Goal: Task Accomplishment & Management: Manage account settings

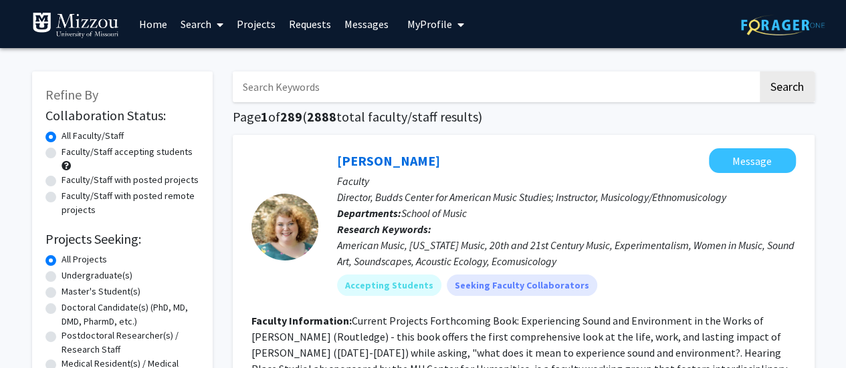
click at [443, 28] on span "My Profile" at bounding box center [429, 23] width 45 height 13
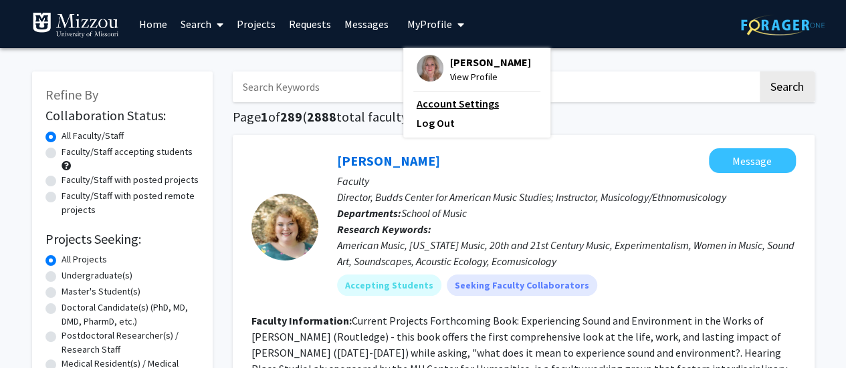
click at [461, 100] on link "Account Settings" at bounding box center [477, 104] width 120 height 16
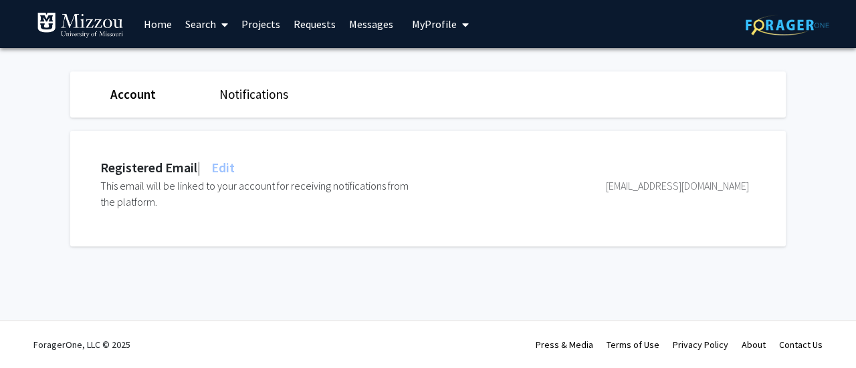
click at [133, 94] on link "Account" at bounding box center [132, 94] width 45 height 16
click at [427, 20] on span "My Profile" at bounding box center [434, 23] width 45 height 13
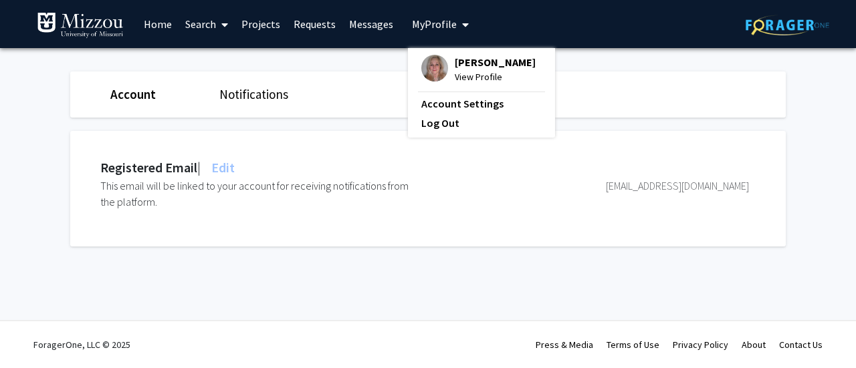
click at [479, 77] on span "View Profile" at bounding box center [495, 77] width 81 height 15
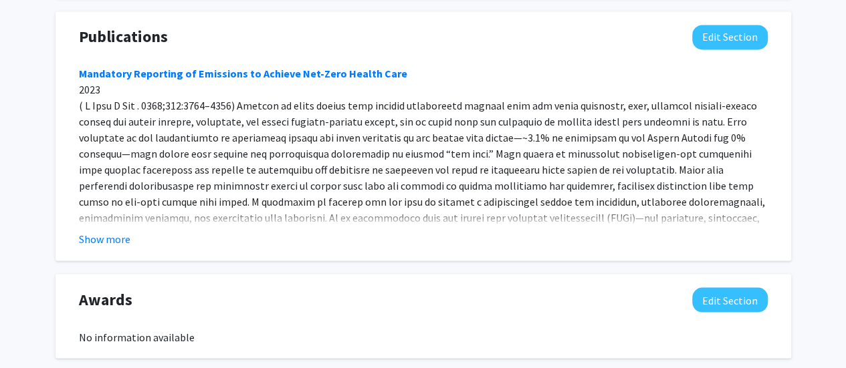
scroll to position [946, 0]
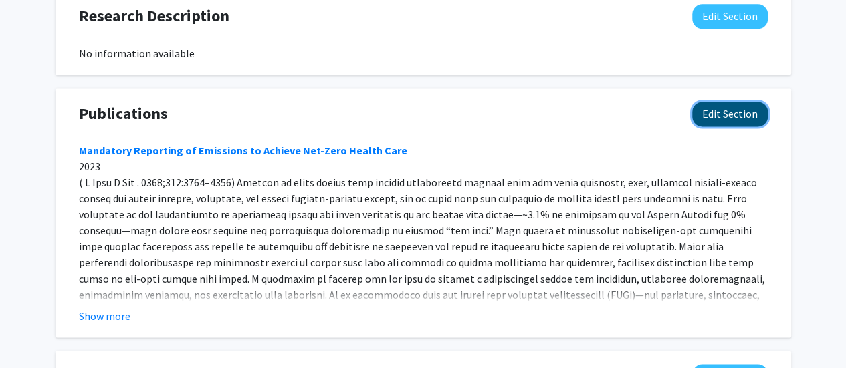
click at [741, 102] on button "Edit Section" at bounding box center [730, 114] width 76 height 25
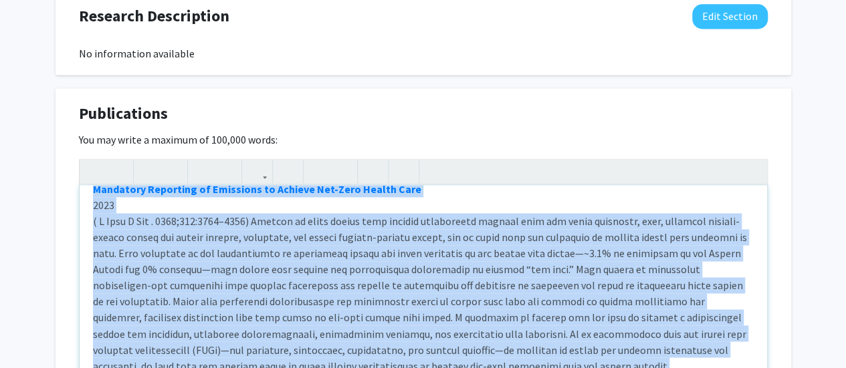
scroll to position [0, 0]
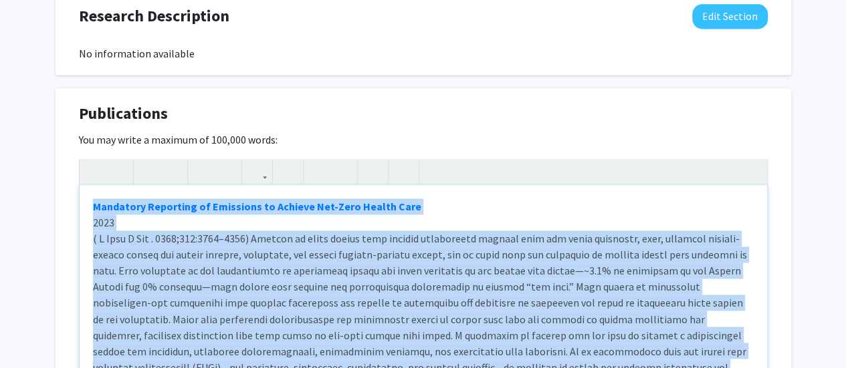
drag, startPoint x: 542, startPoint y: 301, endPoint x: 56, endPoint y: 152, distance: 507.7
click at [56, 152] on div "Publications Edit Section You may write a maximum of 100,000 words: Mandatory R…" at bounding box center [422, 276] width 735 height 376
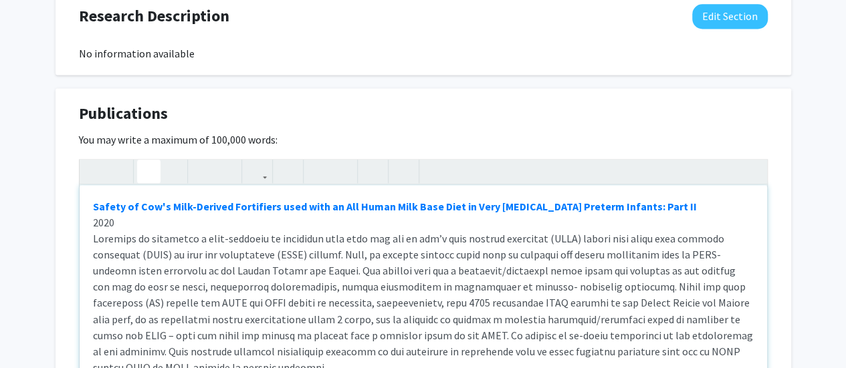
scroll to position [67, 0]
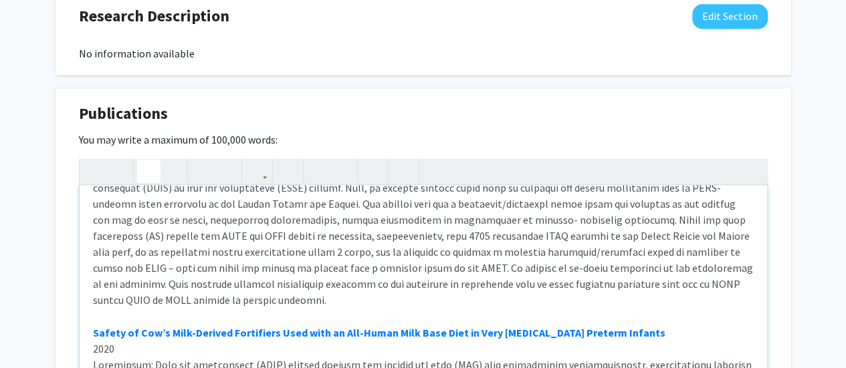
click at [650, 314] on div "Safety of Cow's Milk-Derived Fortifiers used with an All Human Milk Base Diet i…" at bounding box center [423, 285] width 687 height 201
drag, startPoint x: 659, startPoint y: 316, endPoint x: 647, endPoint y: 316, distance: 12.1
click at [647, 316] on div "Safety of Cow's Milk-Derived Fortifiers used with an All Human Milk Base Diet i…" at bounding box center [423, 285] width 687 height 201
click at [697, 314] on div "Safety of Cow's Milk-Derived Fortifiers used with an All Human Milk Base Diet i…" at bounding box center [423, 285] width 687 height 201
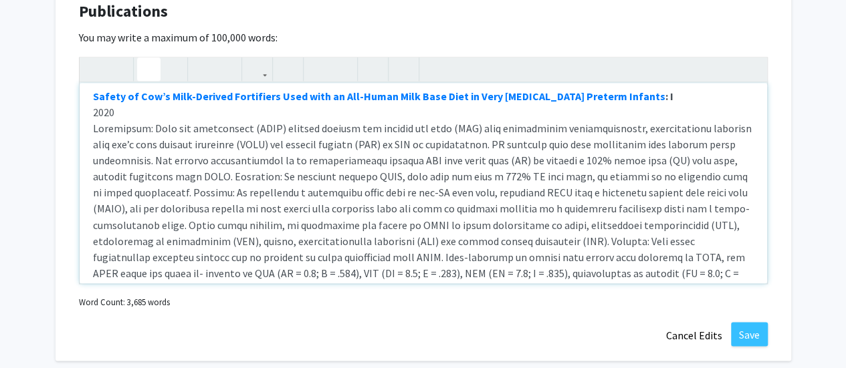
scroll to position [0, 0]
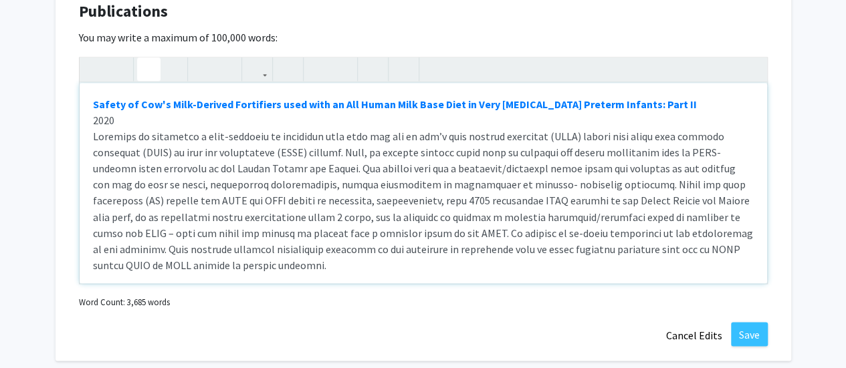
click at [90, 85] on div "Safety of Cow's Milk-Derived Fortifiers used with an All Human Milk Base Diet i…" at bounding box center [423, 183] width 687 height 201
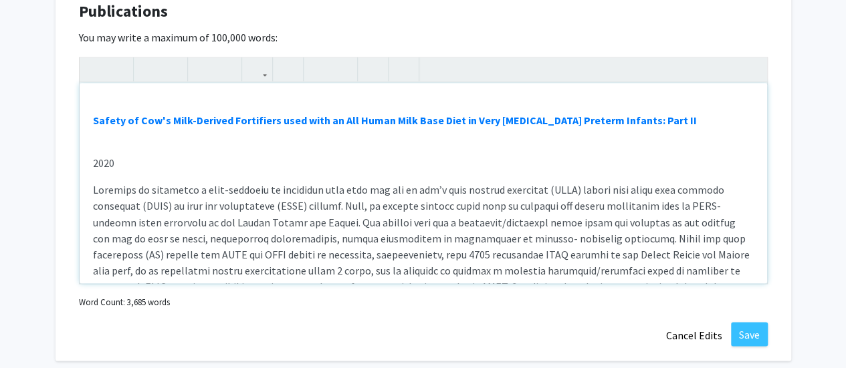
click at [97, 125] on div "Safety of Cow's Milk-Derived Fortifiers used with an All Human Milk Base Diet i…" at bounding box center [423, 183] width 687 height 201
click at [691, 112] on p "Safety of Cow's Milk-Derived Fortifiers used with an All Human Milk Base Diet i…" at bounding box center [423, 120] width 661 height 16
click at [118, 58] on icon "button" at bounding box center [117, 69] width 11 height 22
click at [95, 58] on icon "button" at bounding box center [94, 69] width 11 height 22
click at [92, 124] on div "Safety of Cow's Milk-Derived Fortifiers used with an All Human Milk Base Diet i…" at bounding box center [423, 183] width 687 height 201
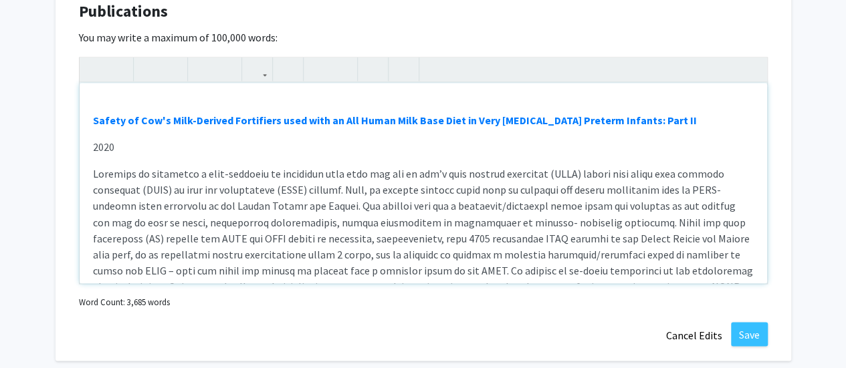
click at [122, 116] on div "Safety of Cow's Milk-Derived Fortifiers used with an All Human Milk Base Diet i…" at bounding box center [423, 183] width 687 height 201
click at [106, 146] on div "Safety of Cow's Milk-Derived Fortifiers used with an All Human Milk Base Diet i…" at bounding box center [423, 183] width 687 height 201
click at [95, 93] on div "Safety of Cow's Milk-Derived Fortifiers used with an All Human Milk Base Diet i…" at bounding box center [423, 183] width 687 height 201
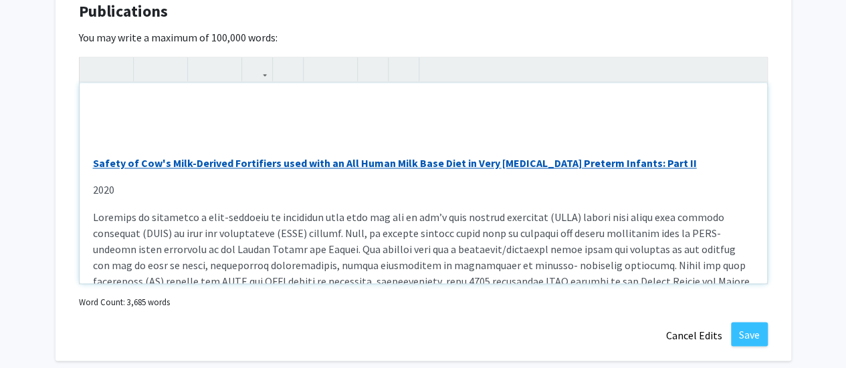
type textarea "<lo><ip><do><s><ametco><a elit="seddo://eiu.tem/94.59008/incididuntu.labor/1126…"
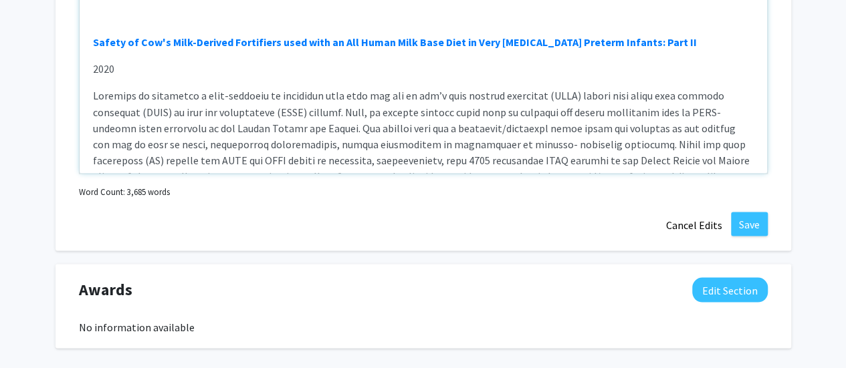
scroll to position [1182, 0]
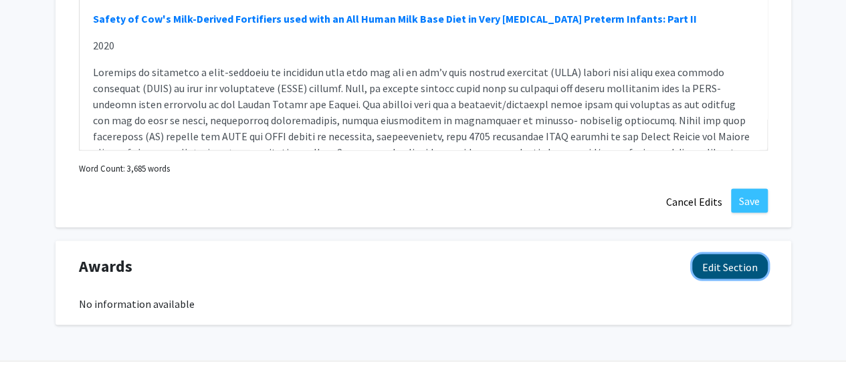
click at [734, 254] on button "Edit Section" at bounding box center [730, 266] width 76 height 25
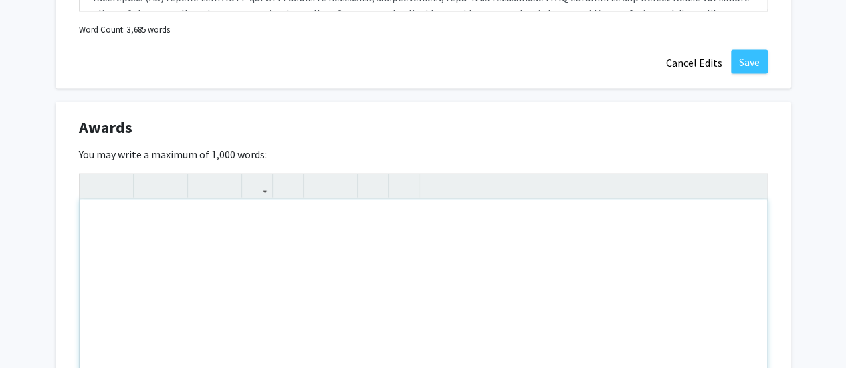
scroll to position [1383, 0]
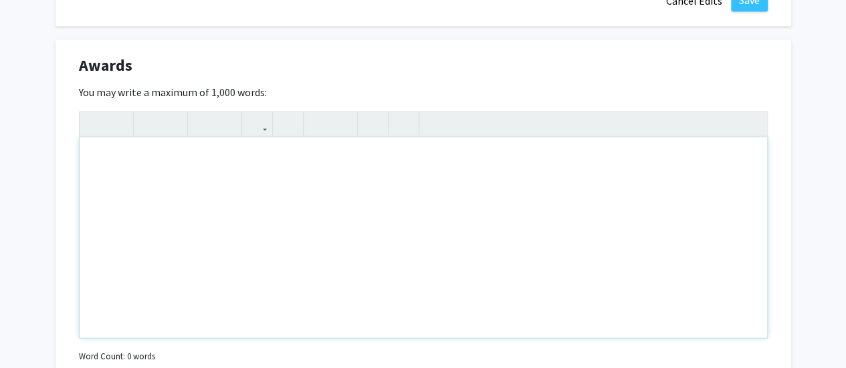
click at [203, 143] on div "Note to users with screen readers: Please deactivate our accessibility plugin f…" at bounding box center [423, 238] width 687 height 201
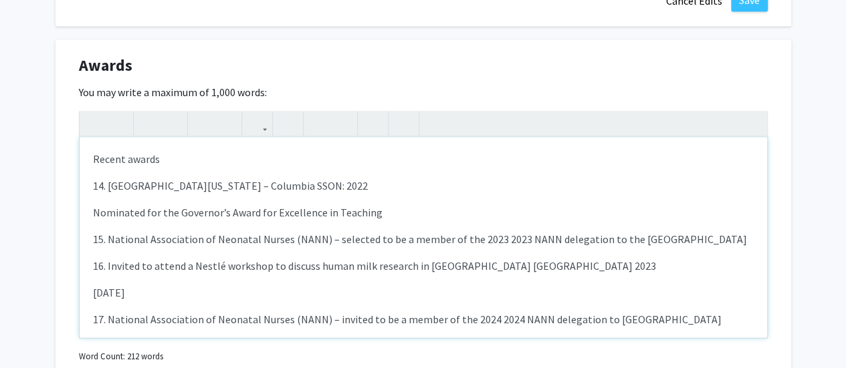
click at [309, 178] on p "14. [GEOGRAPHIC_DATA][US_STATE] – Columbia SSON: 2022" at bounding box center [423, 186] width 661 height 16
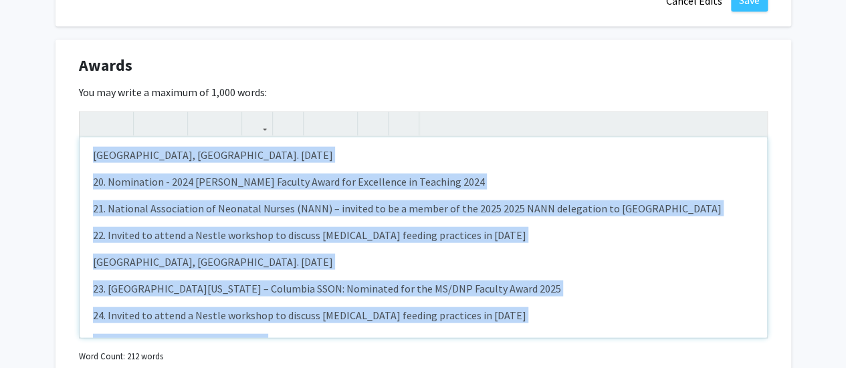
scroll to position [334, 0]
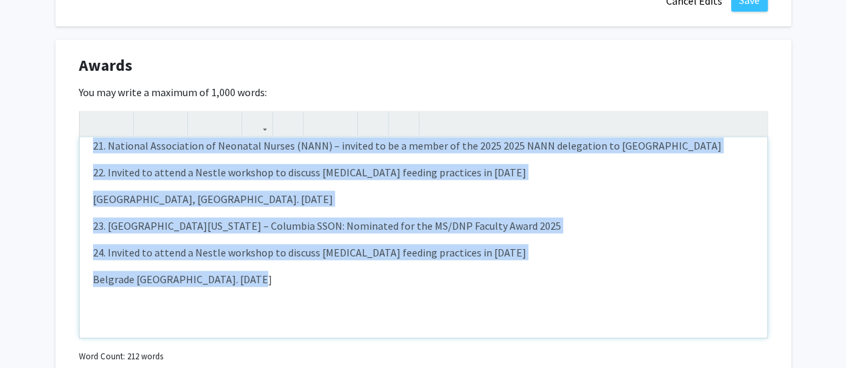
drag, startPoint x: 89, startPoint y: 168, endPoint x: 302, endPoint y: 255, distance: 230.5
click at [302, 255] on div "Recent awards 14. [GEOGRAPHIC_DATA][US_STATE] – Columbia SSON: 2022 Nominated …" at bounding box center [423, 238] width 687 height 201
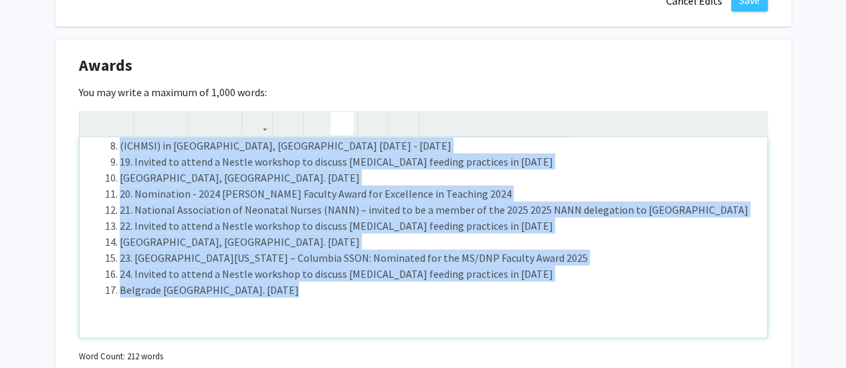
click at [336, 113] on use "button" at bounding box center [336, 113] width 0 height 0
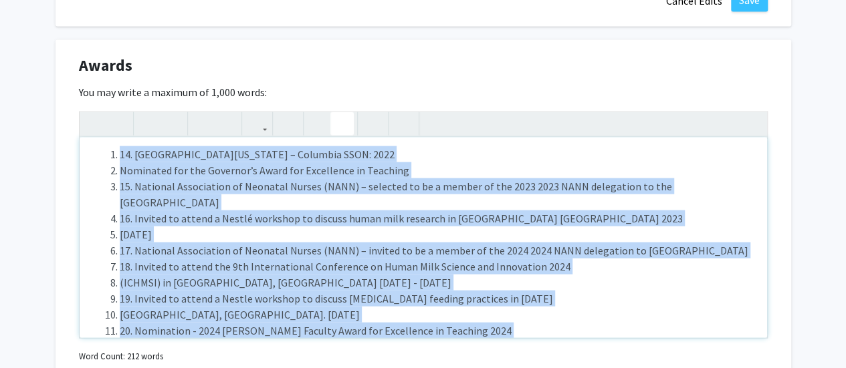
scroll to position [19, 0]
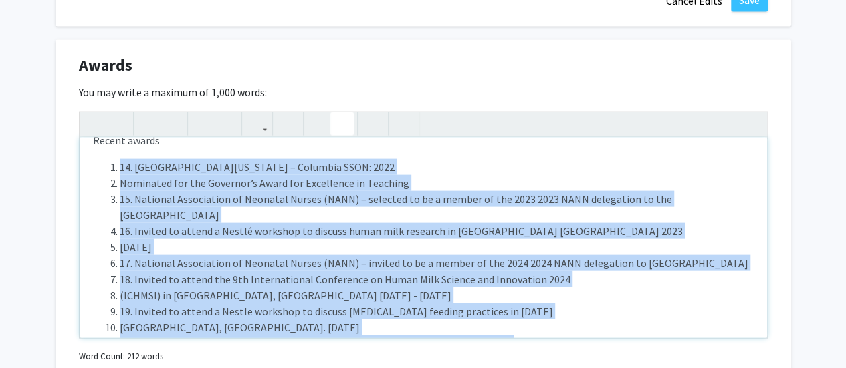
click at [131, 159] on li "14. [GEOGRAPHIC_DATA][US_STATE] – Columbia SSON: 2022" at bounding box center [437, 167] width 634 height 16
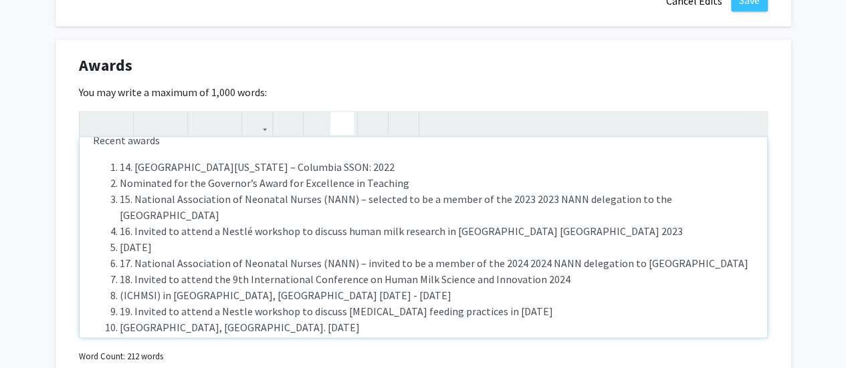
click at [136, 159] on li "14. [GEOGRAPHIC_DATA][US_STATE] – Columbia SSON: 2022" at bounding box center [437, 167] width 634 height 16
click at [320, 159] on li "[GEOGRAPHIC_DATA][US_STATE] – [GEOGRAPHIC_DATA] SSON: 2022" at bounding box center [437, 167] width 634 height 16
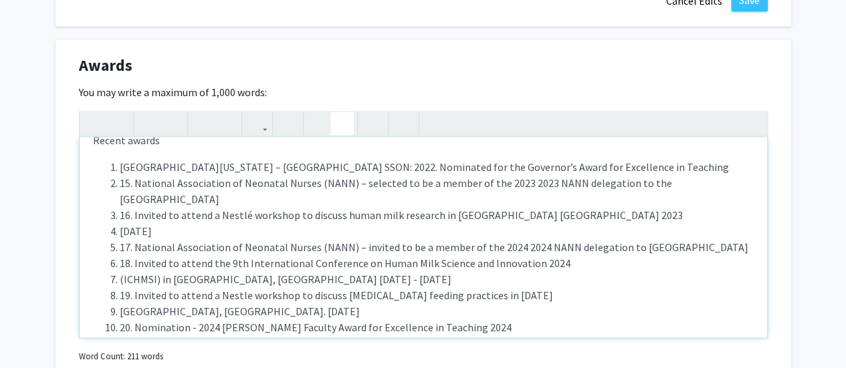
click at [135, 175] on li "15. National Association of Neonatal Nurses (NANN) – selected to be a member of…" at bounding box center [437, 191] width 634 height 32
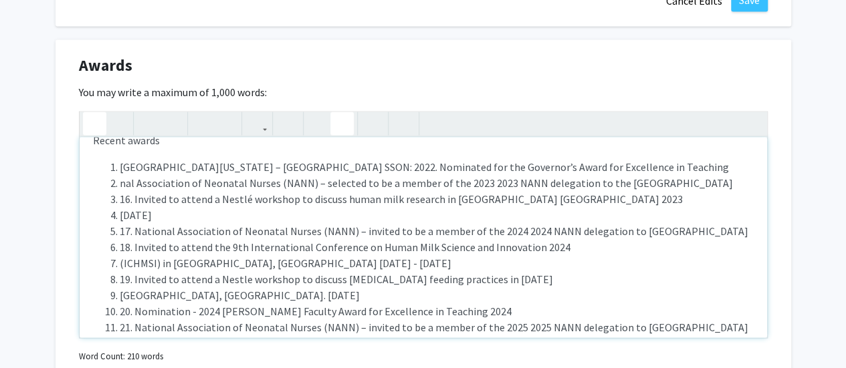
click at [94, 113] on icon "button" at bounding box center [94, 124] width 11 height 22
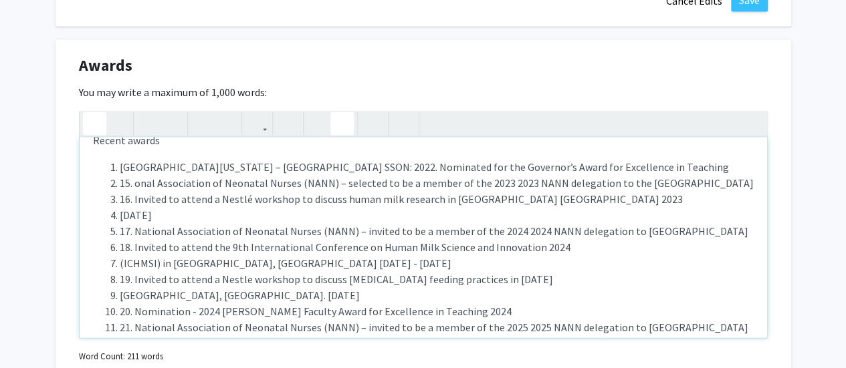
click at [94, 113] on icon "button" at bounding box center [94, 124] width 11 height 22
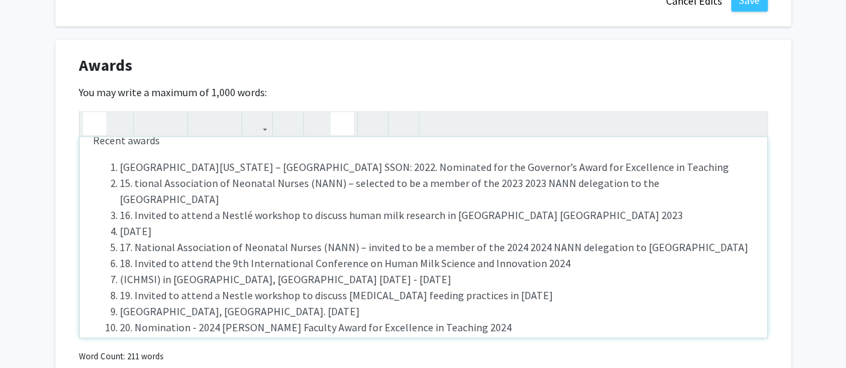
click at [94, 113] on icon "button" at bounding box center [94, 124] width 11 height 22
click at [136, 175] on li "15. National Association of Neonatal Nurses (NANN) – selected to be a member of…" at bounding box center [437, 191] width 634 height 32
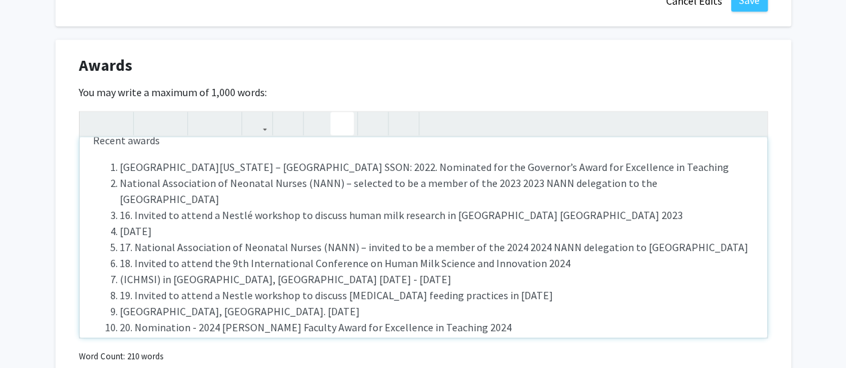
click at [134, 207] on li "16. Invited to attend a Nestlé workshop to discuss human milk research in [GEOG…" at bounding box center [437, 215] width 634 height 16
click at [554, 207] on li "Invited to attend a Nestlé workshop to discuss human milk research in [GEOGRAPH…" at bounding box center [437, 215] width 634 height 16
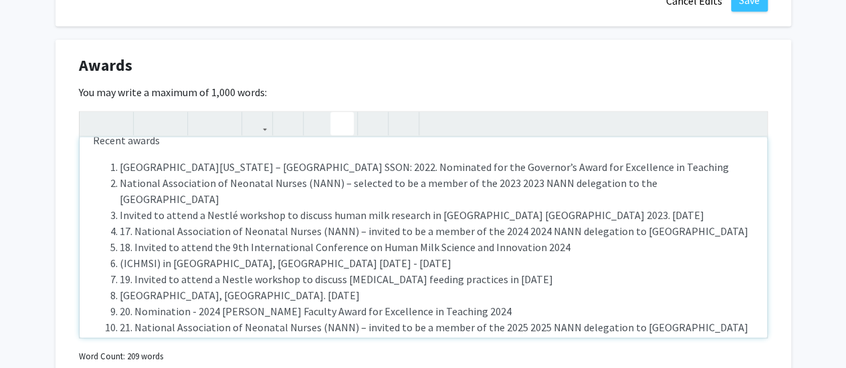
drag, startPoint x: 133, startPoint y: 195, endPoint x: 141, endPoint y: 206, distance: 13.9
click at [134, 223] on li "17. National Association of Neonatal Nurses (NANN) – invited to be a member of …" at bounding box center [437, 231] width 634 height 16
click at [135, 223] on li "17. National Association of Neonatal Nurses (NANN) – invited to be a member of …" at bounding box center [437, 231] width 634 height 16
click at [166, 132] on p "Recent awards" at bounding box center [423, 140] width 661 height 16
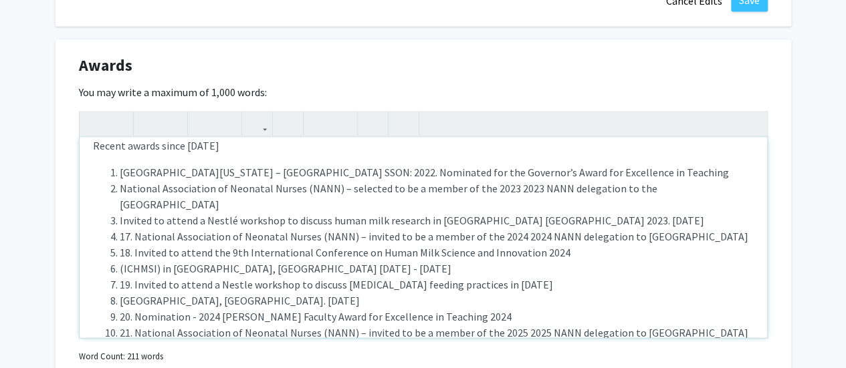
click at [135, 229] on li "17. National Association of Neonatal Nurses (NANN) – invited to be a member of …" at bounding box center [437, 237] width 634 height 16
click at [135, 245] on li "18. Invited to attend the 9th International Conference on Human Milk Science an…" at bounding box center [437, 253] width 634 height 16
click at [536, 245] on li "Invited to attend the 9th International Conference on Human Milk Science and In…" at bounding box center [437, 253] width 634 height 16
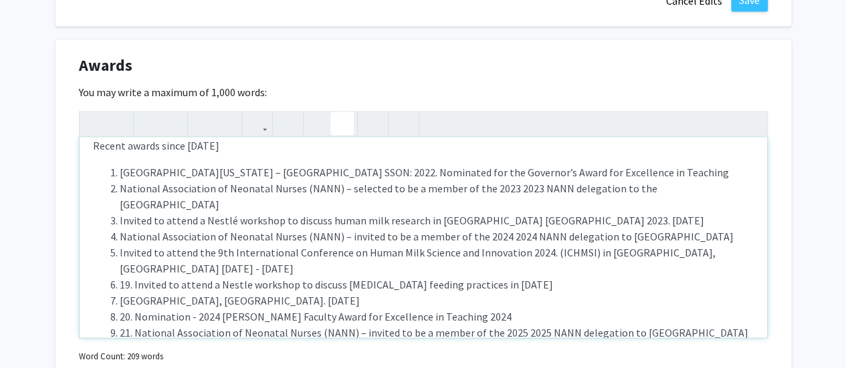
click at [134, 277] on li "19. Invited to attend a Nestle workshop to discuss [MEDICAL_DATA] feeding pract…" at bounding box center [437, 285] width 634 height 16
click at [503, 277] on li "Invited to attend a Nestle workshop to discuss [MEDICAL_DATA] feeding practices…" at bounding box center [437, 285] width 634 height 16
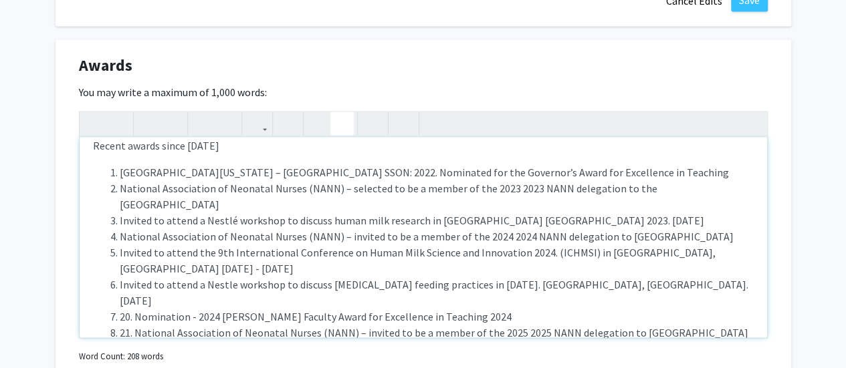
click at [136, 309] on li "20. Nomination - 2024 [PERSON_NAME] Faculty Award for Excellence in Teaching 20…" at bounding box center [437, 317] width 634 height 16
click at [136, 325] on li "21. National Association of Neonatal Nurses (NANN) – invited to be a member of …" at bounding box center [437, 333] width 634 height 16
click at [134, 341] on li "22. Invited to attend a Nestle workshop to discuss [MEDICAL_DATA] feeding pract…" at bounding box center [437, 349] width 634 height 16
click at [503, 341] on li "Invited to attend a Nestle workshop to discuss [MEDICAL_DATA] feeding practices…" at bounding box center [437, 349] width 634 height 16
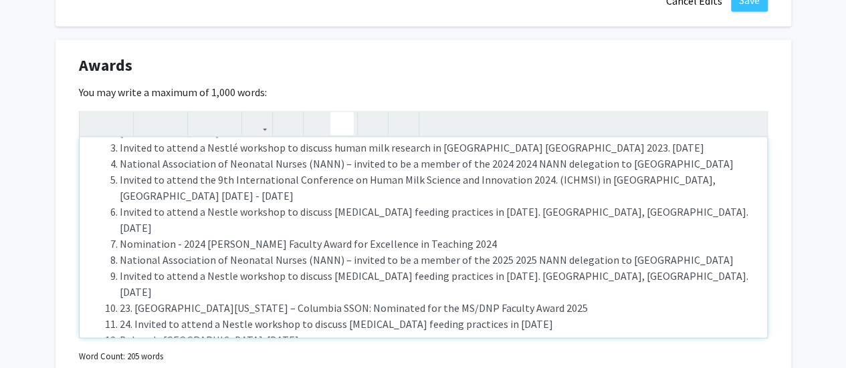
scroll to position [88, 0]
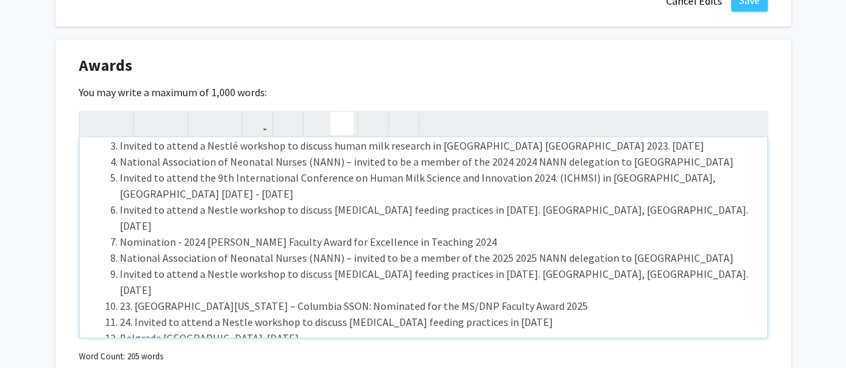
click at [134, 298] on li "23. [GEOGRAPHIC_DATA][US_STATE] – Columbia SSON: Nominated for the MS/DNP Facul…" at bounding box center [437, 306] width 634 height 16
click at [133, 314] on li "24. Invited to attend a Nestle workshop to discuss [MEDICAL_DATA] feeding pract…" at bounding box center [437, 322] width 634 height 16
click at [135, 314] on li "24. Invited to attend a Nestle workshop to discuss [MEDICAL_DATA] feeding pract…" at bounding box center [437, 322] width 634 height 16
click at [501, 314] on li "Invited to attend a Nestle workshop to discuss [MEDICAL_DATA] feeding practices…" at bounding box center [437, 322] width 634 height 16
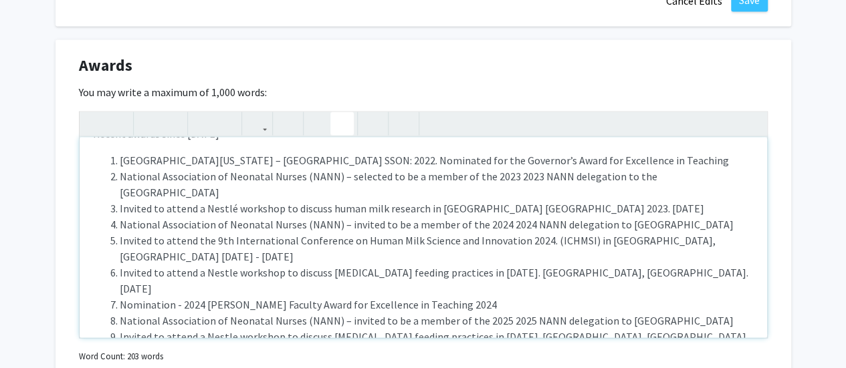
scroll to position [5, 0]
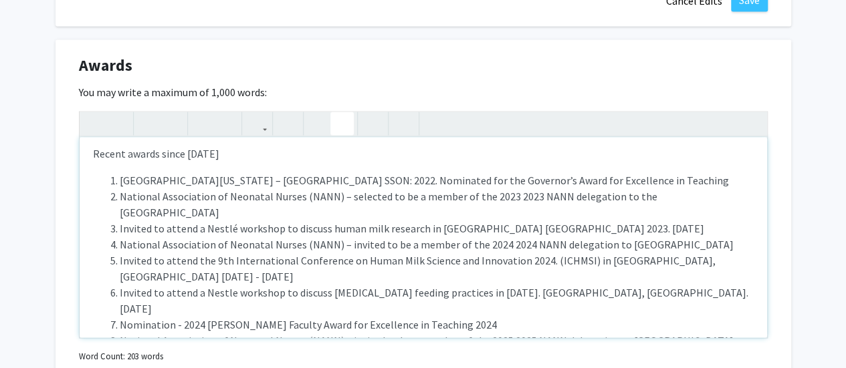
click at [160, 146] on p "Recent awards since [DATE]" at bounding box center [423, 154] width 661 height 16
type textarea "<l>Ipsumd sitame con adipiscinge seddo 2675</e><t><in><ut>Laboreetdo ma Aliquae…"
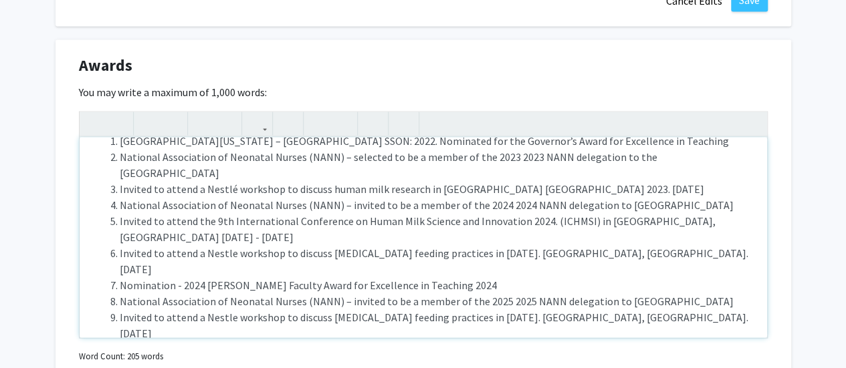
scroll to position [72, 0]
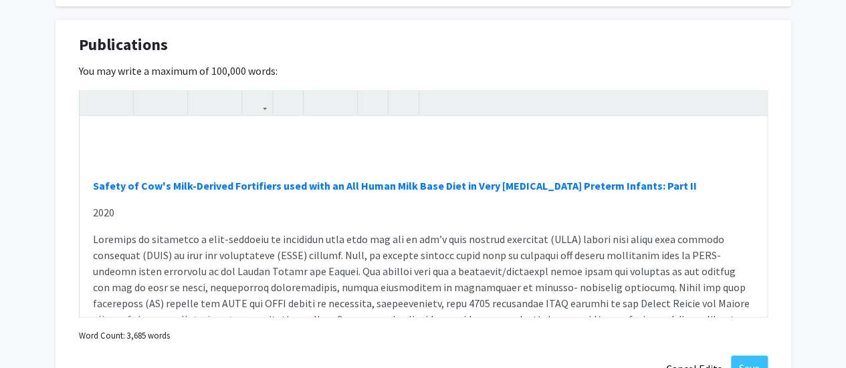
scroll to position [1014, 0]
click at [115, 117] on div "Safety of Cow's Milk-Derived Fortifiers used with an All Human Milk Base Diet i…" at bounding box center [423, 217] width 687 height 201
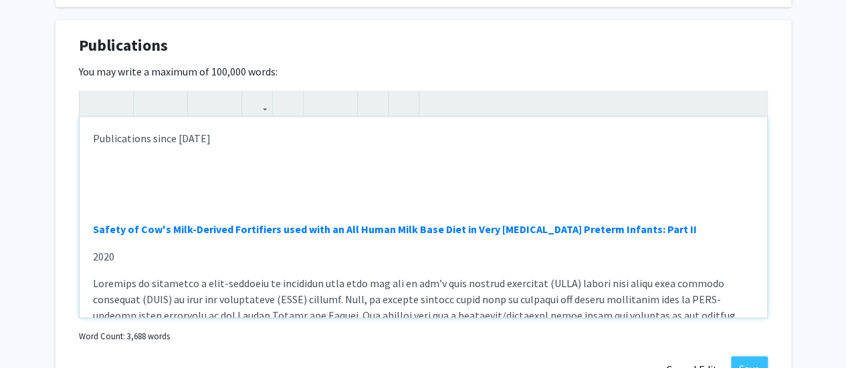
click at [95, 146] on div "Publications since [DATE] Safety of Cow's Milk-Derived Fortifiers used with an …" at bounding box center [423, 217] width 687 height 201
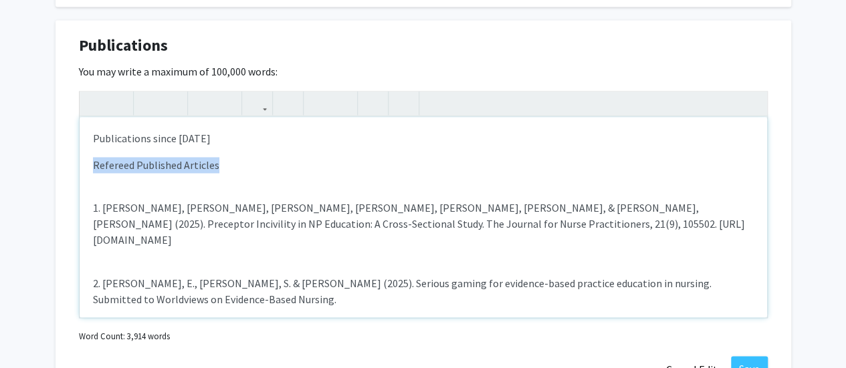
drag, startPoint x: 92, startPoint y: 146, endPoint x: 229, endPoint y: 146, distance: 137.1
click at [229, 146] on div "Publications since [DATE] Refereed Published Articles 1. [PERSON_NAME], [PERSON…" at bounding box center [423, 217] width 687 height 201
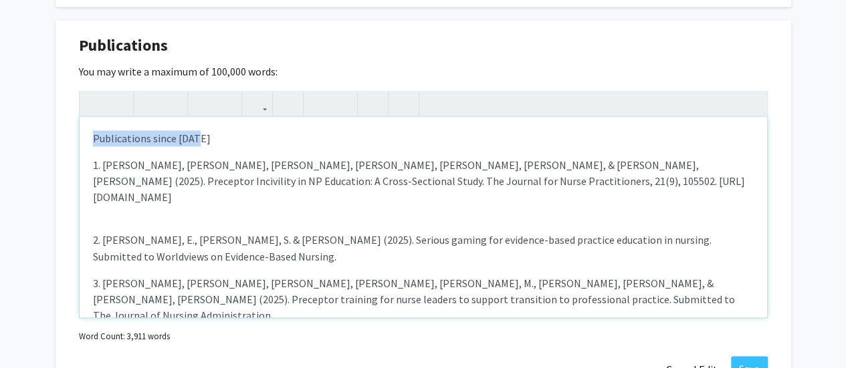
drag, startPoint x: 92, startPoint y: 120, endPoint x: 198, endPoint y: 121, distance: 105.6
click at [198, 130] on p "Publications since [DATE]" at bounding box center [423, 138] width 661 height 16
click at [143, 92] on use "button" at bounding box center [143, 92] width 0 height 0
type textarea "<p><strong>Publications since [DATE]</strong></p><p><span style="font-size: 1re…"
click at [223, 130] on p "Publications since [DATE]" at bounding box center [423, 138] width 661 height 16
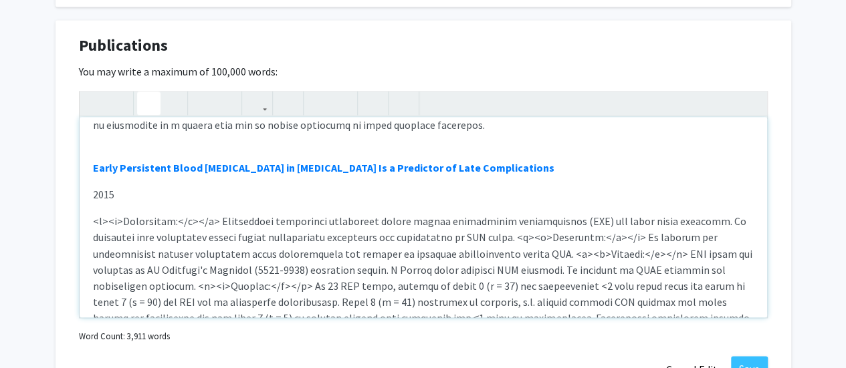
scroll to position [1872, 0]
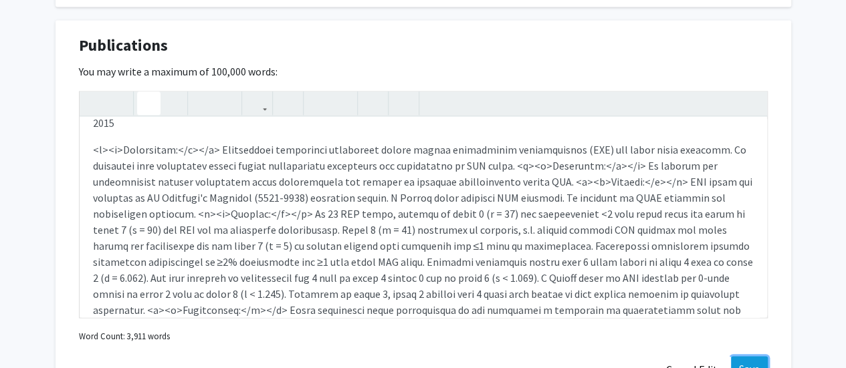
click at [750, 356] on button "Save" at bounding box center [749, 368] width 37 height 24
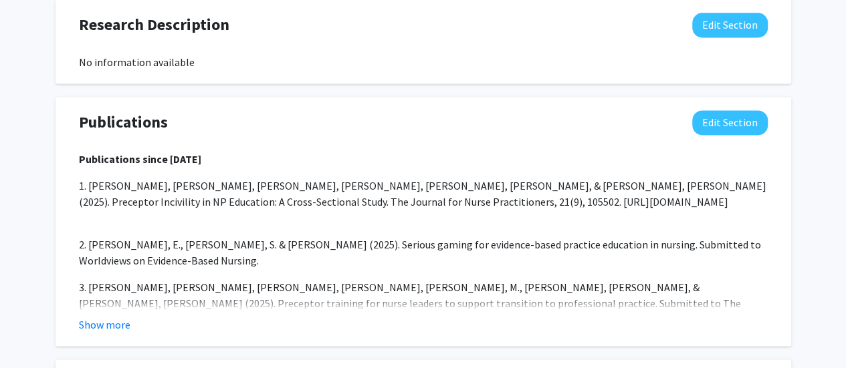
scroll to position [880, 0]
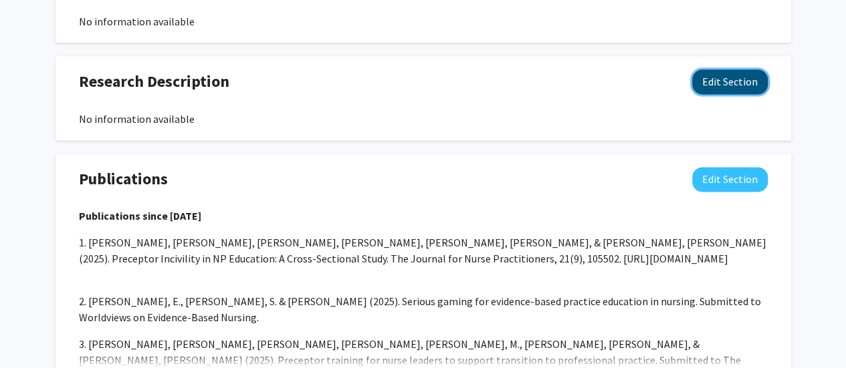
click at [707, 70] on button "Edit Section" at bounding box center [730, 82] width 76 height 25
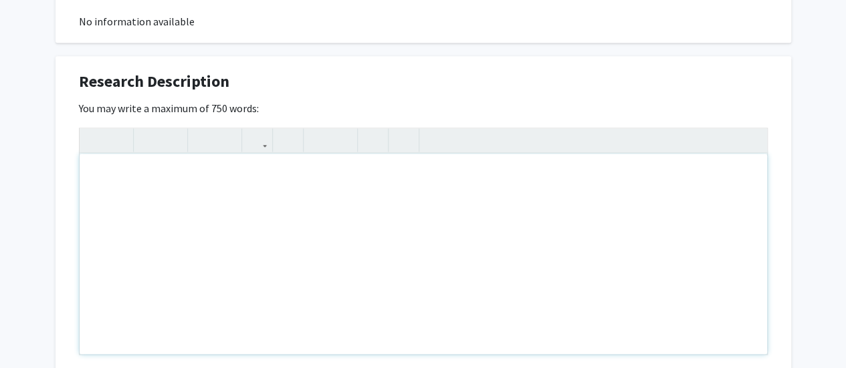
click at [138, 154] on div "Note to users with screen readers: Please deactivate our accessibility plugin f…" at bounding box center [423, 254] width 687 height 201
paste div "Note to users with screen readers: Please deactivate our accessibility plugin f…"
type textarea "<p>Current Doctor of Nursing Practice (DNP) Committees</p>"
click at [324, 167] on p "Current Doctor of Nursing Practice (DNP) Committees" at bounding box center [423, 175] width 661 height 16
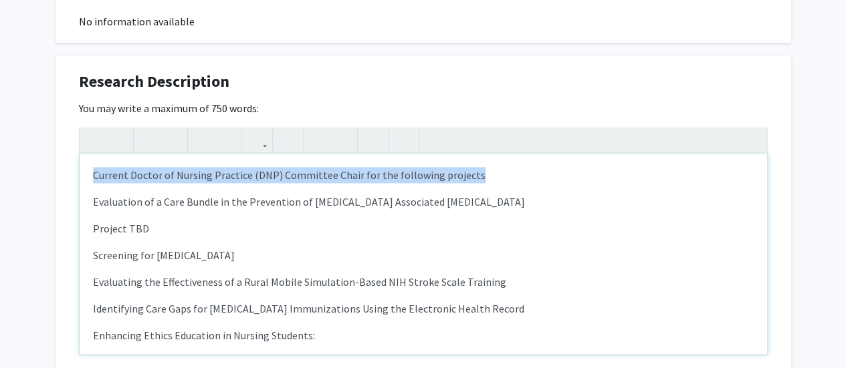
drag, startPoint x: 91, startPoint y: 159, endPoint x: 467, endPoint y: 157, distance: 375.7
click at [467, 157] on div "Current Doctor of Nursing Practice (DNP) Committee Chair for the following proj…" at bounding box center [423, 254] width 687 height 201
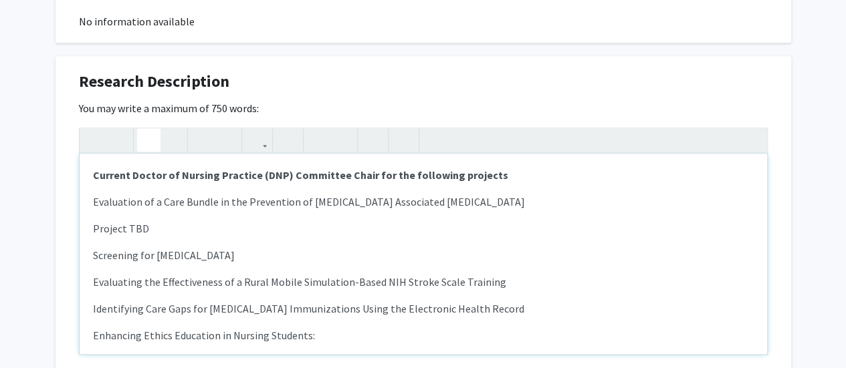
click at [143, 129] on use "button" at bounding box center [143, 129] width 0 height 0
click at [90, 184] on div "Current Doctor of Nursing Practice (DNP) Committee Chair for the following proj…" at bounding box center [423, 254] width 687 height 201
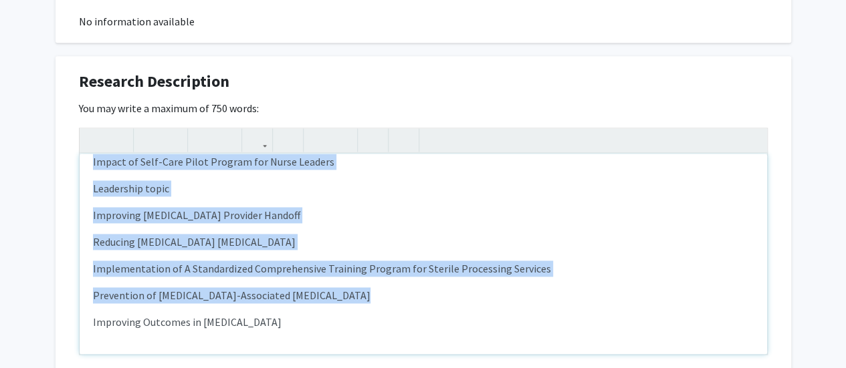
scroll to position [420, 0]
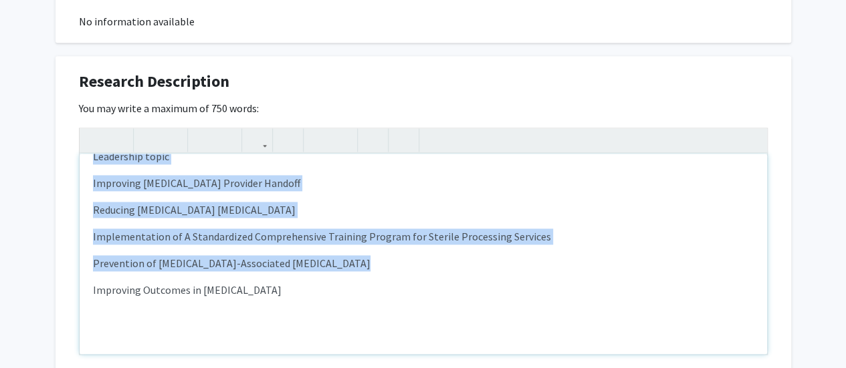
drag, startPoint x: 90, startPoint y: 186, endPoint x: 314, endPoint y: 289, distance: 246.8
click at [314, 289] on div "Current Doctor of Nursing Practice (DNP) Committee Chair for the following proj…" at bounding box center [423, 254] width 687 height 201
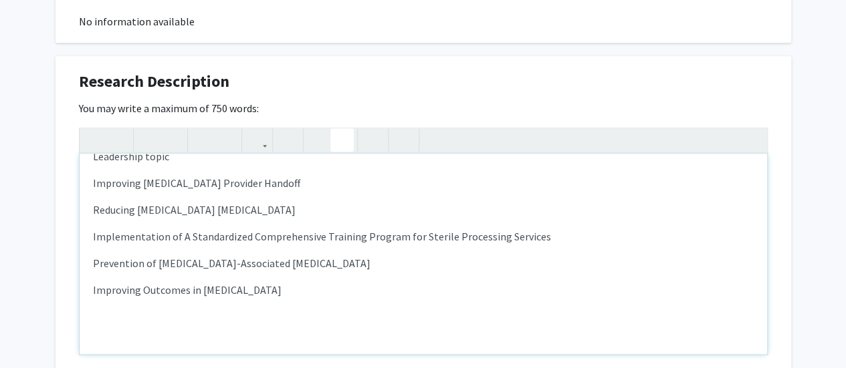
click at [336, 129] on use "button" at bounding box center [336, 129] width 0 height 0
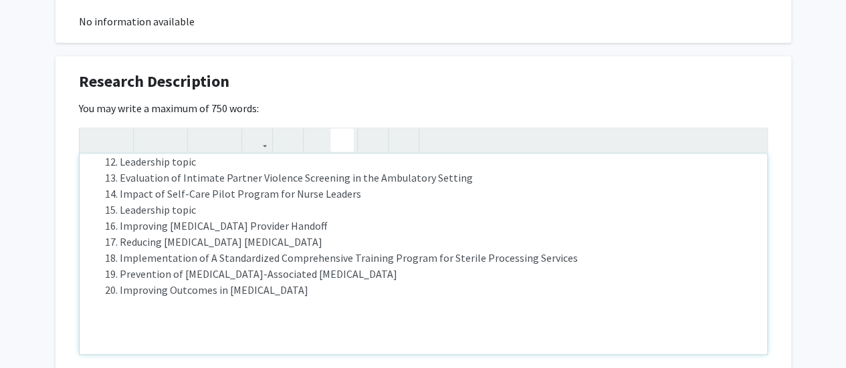
click at [372, 282] on li "Improving Outcomes in [MEDICAL_DATA]" at bounding box center [437, 290] width 634 height 16
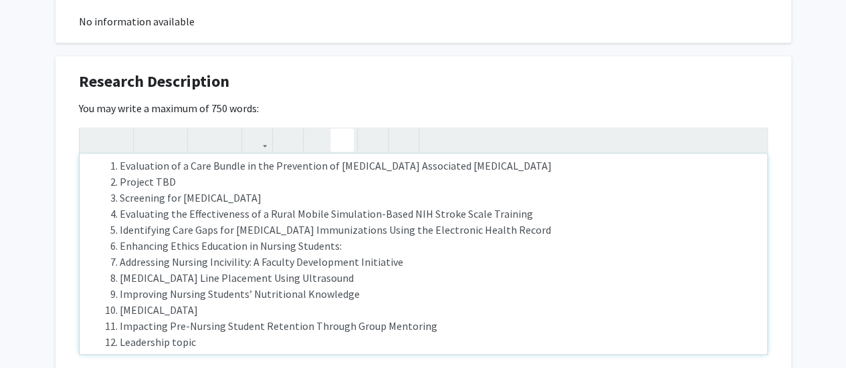
scroll to position [16, 0]
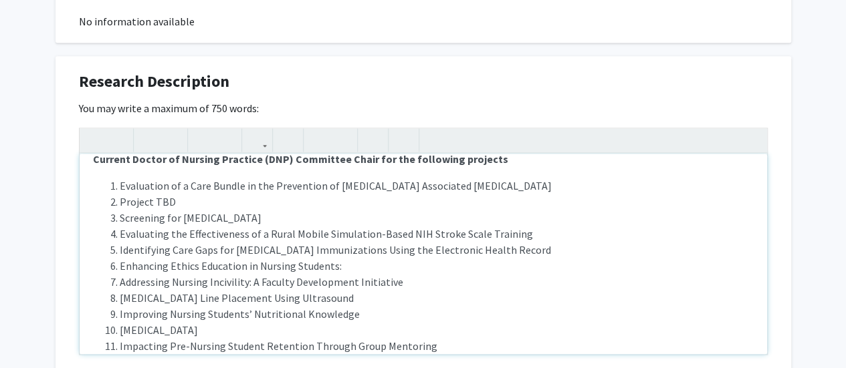
click at [120, 194] on li "Project TBD" at bounding box center [437, 202] width 634 height 16
click at [131, 152] on strong "Current Doctor of Nursing Practice (DNP) Committee Chair for the following proj…" at bounding box center [300, 158] width 415 height 13
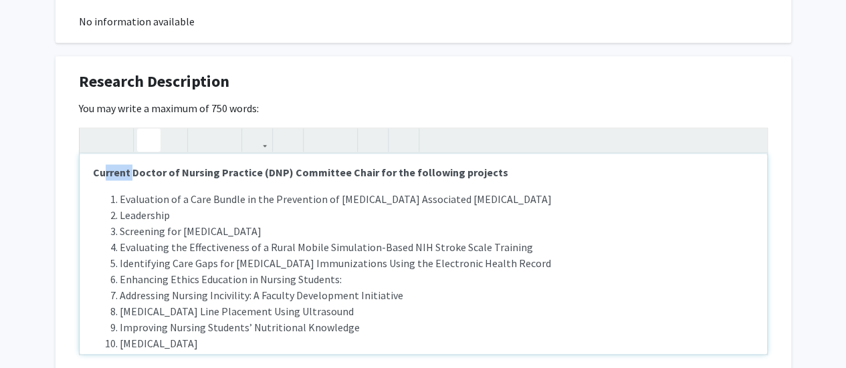
scroll to position [0, 0]
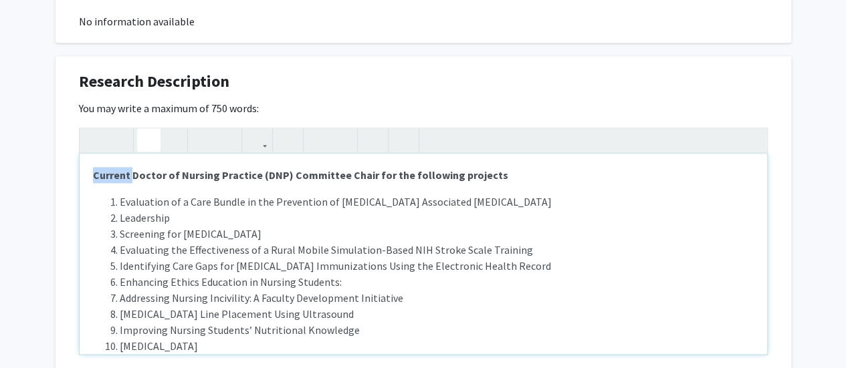
drag, startPoint x: 131, startPoint y: 141, endPoint x: 88, endPoint y: 150, distance: 44.5
click at [88, 154] on div "Current Doctor of Nursing Practice (DNP) Committee Chair for the following proj…" at bounding box center [423, 254] width 687 height 201
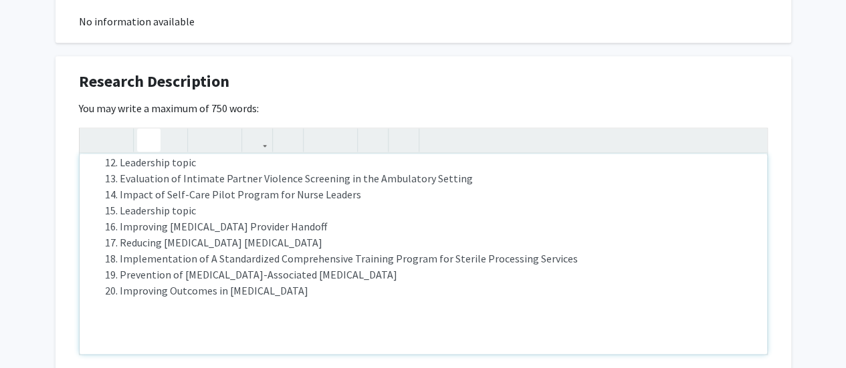
scroll to position [217, 0]
click at [330, 282] on li "Improving Outcomes in [MEDICAL_DATA]" at bounding box center [437, 290] width 634 height 16
drag, startPoint x: 94, startPoint y: 301, endPoint x: 241, endPoint y: 300, distance: 147.1
click at [241, 309] on p "Completed DNP Projects as Chair" at bounding box center [423, 317] width 661 height 16
click at [148, 129] on icon "button" at bounding box center [148, 140] width 11 height 22
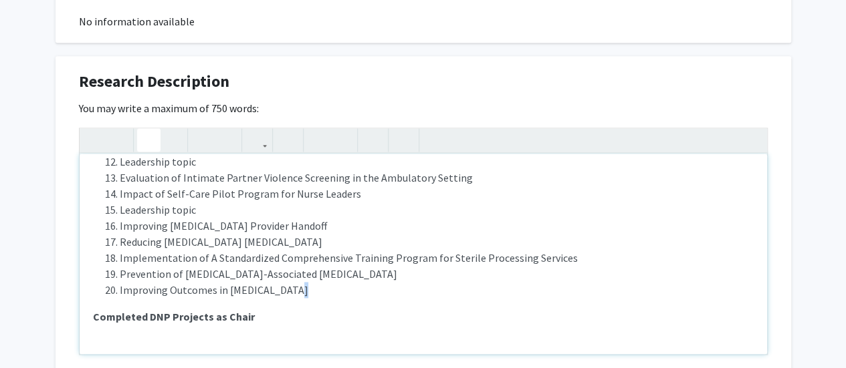
click at [270, 309] on p "Completed DNP Projects as Chair" at bounding box center [423, 317] width 661 height 16
click at [253, 309] on p "Completed DNP Projects as Chair" at bounding box center [423, 317] width 661 height 16
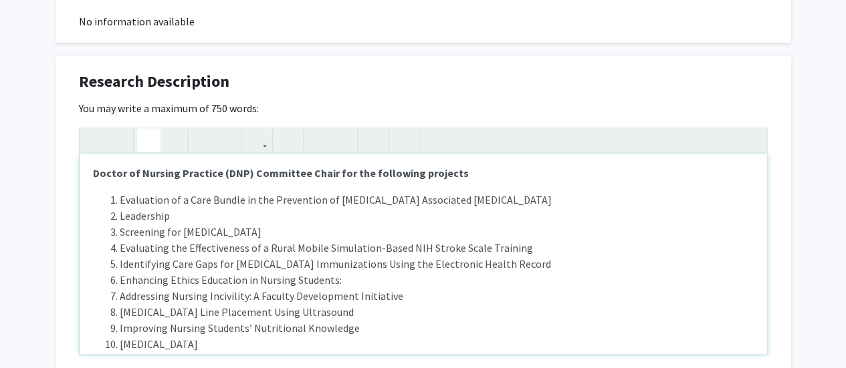
scroll to position [0, 0]
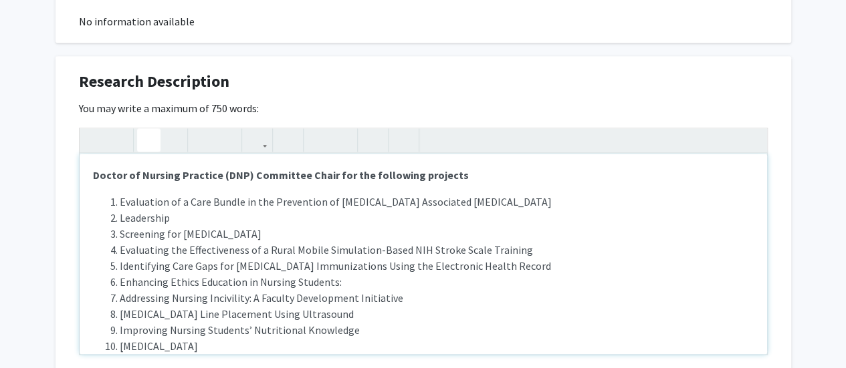
click at [410, 168] on strong "Doctor of Nursing Practice (DNP) Committee Chair for the following projects" at bounding box center [281, 174] width 376 height 13
click at [93, 168] on strong "Doctor of Nursing Practice (DNP) Committee Chair for the following 20 projects" at bounding box center [287, 174] width 388 height 13
drag, startPoint x: 457, startPoint y: 159, endPoint x: 620, endPoint y: 160, distance: 163.1
click at [620, 167] on p "Currently Chair for the following Doctor of Nursing Practice (DNP) Committee Ch…" at bounding box center [423, 175] width 661 height 16
drag, startPoint x: 402, startPoint y: 158, endPoint x: 459, endPoint y: 156, distance: 56.2
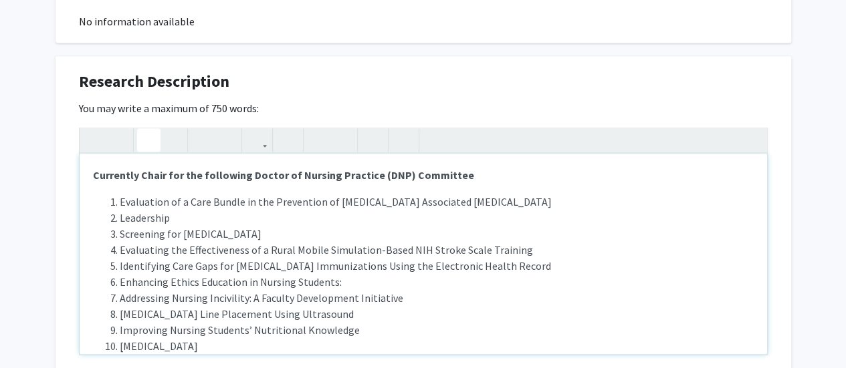
click at [459, 167] on p "Currently Chair for the following Doctor of Nursing Practice (DNP) Committee" at bounding box center [423, 175] width 661 height 16
type textarea "<l><ipsumd>Sitametco Adipi eli sed doeiusmod Tempor in Utlabor Etdolore (MAG) a…"
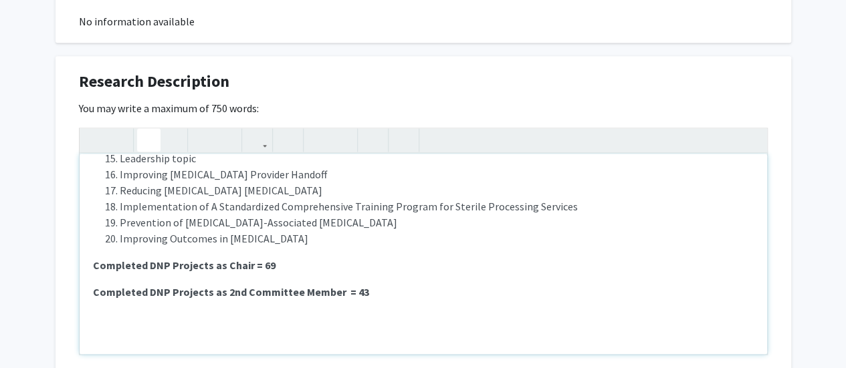
scroll to position [270, 0]
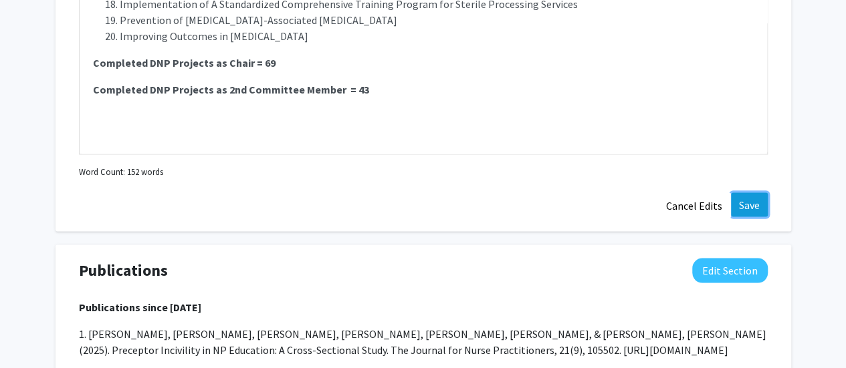
click at [753, 193] on button "Save" at bounding box center [749, 205] width 37 height 24
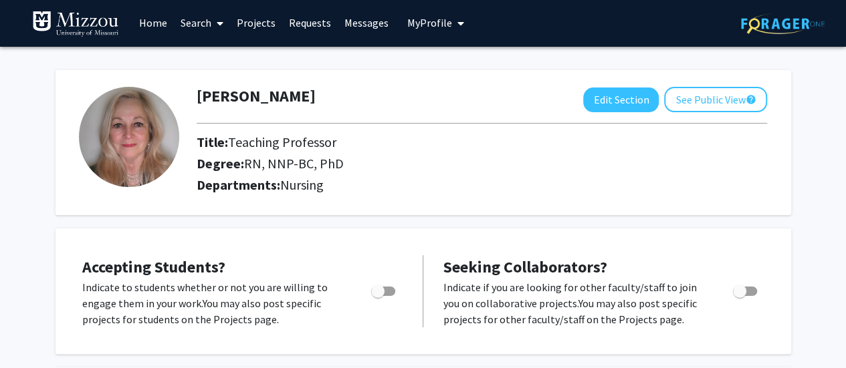
scroll to position [0, 0]
